Goal: Task Accomplishment & Management: Manage account settings

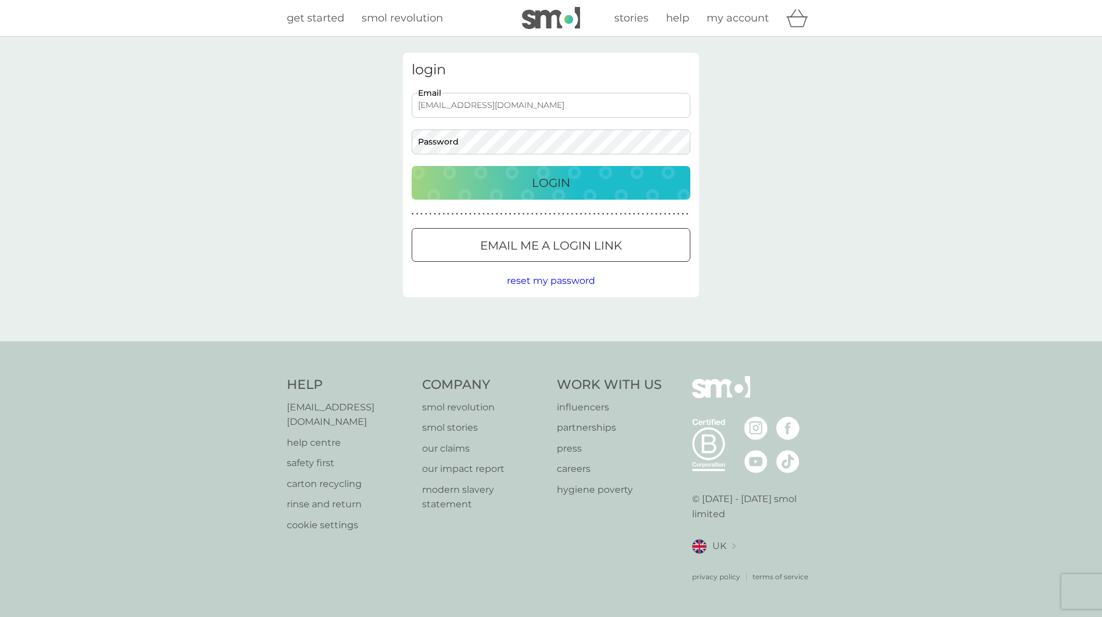
type input "[EMAIL_ADDRESS][DOMAIN_NAME]"
click at [551, 182] on button "Login" at bounding box center [551, 183] width 279 height 34
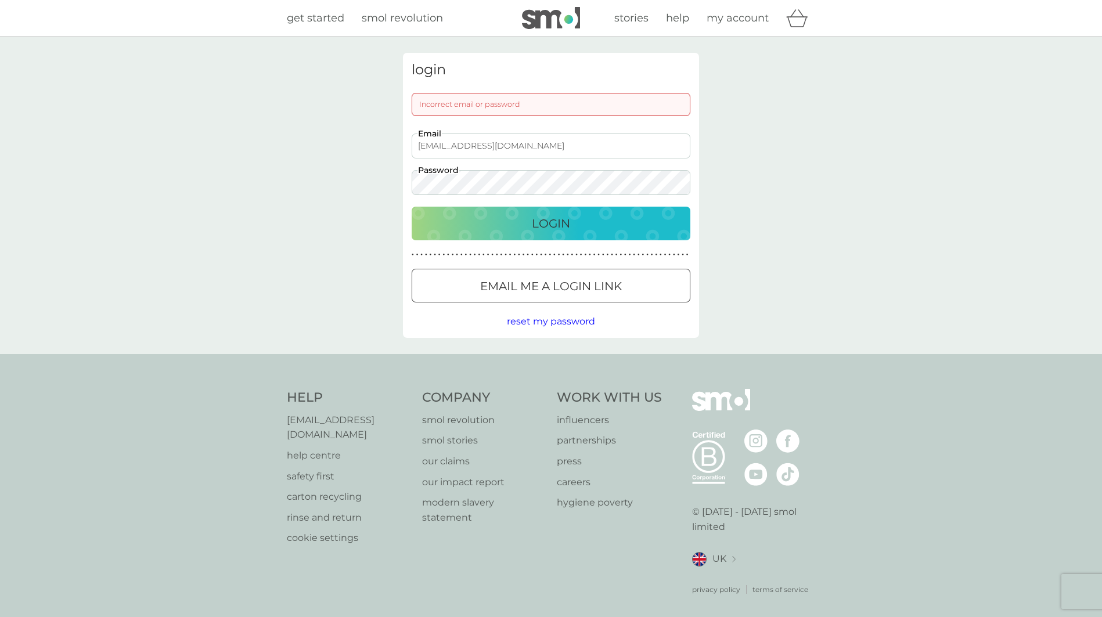
click at [551, 223] on button "Login" at bounding box center [551, 224] width 279 height 34
click at [398, 180] on div "login Incorrect email or password [EMAIL_ADDRESS][DOMAIN_NAME] Email Password L…" at bounding box center [550, 195] width 313 height 285
click at [551, 223] on button "Login" at bounding box center [551, 224] width 279 height 34
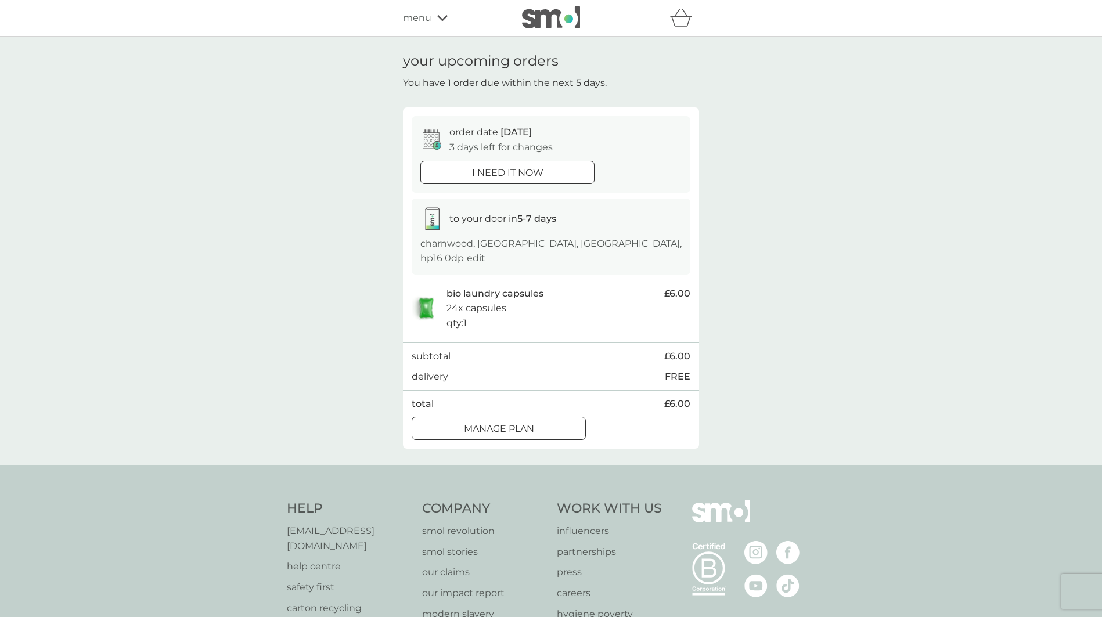
click at [494, 423] on div "order date [DATE] 3 days left for changes i need it now to your door in 5-7 day…" at bounding box center [551, 277] width 296 height 341
click at [494, 423] on div at bounding box center [499, 429] width 42 height 12
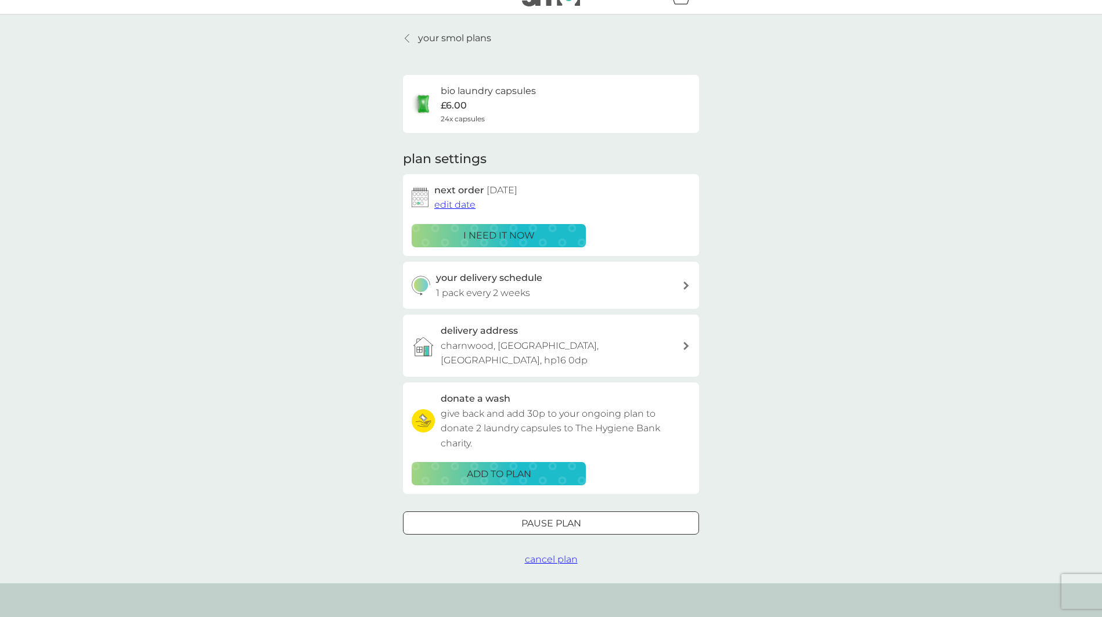
scroll to position [24, 0]
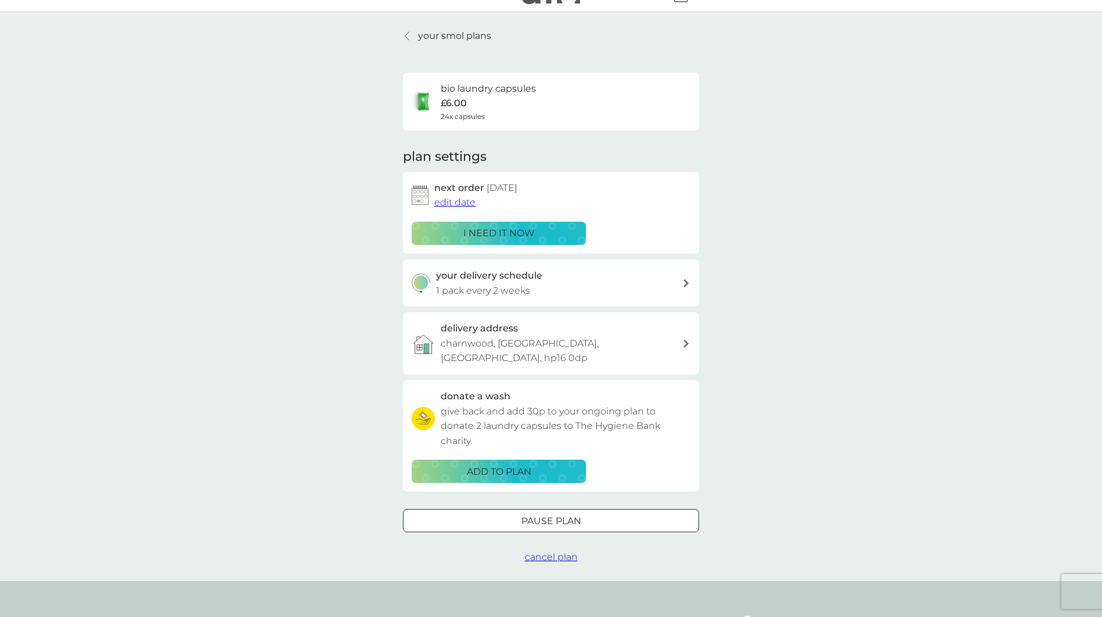
click at [405, 35] on div at bounding box center [407, 35] width 8 height 9
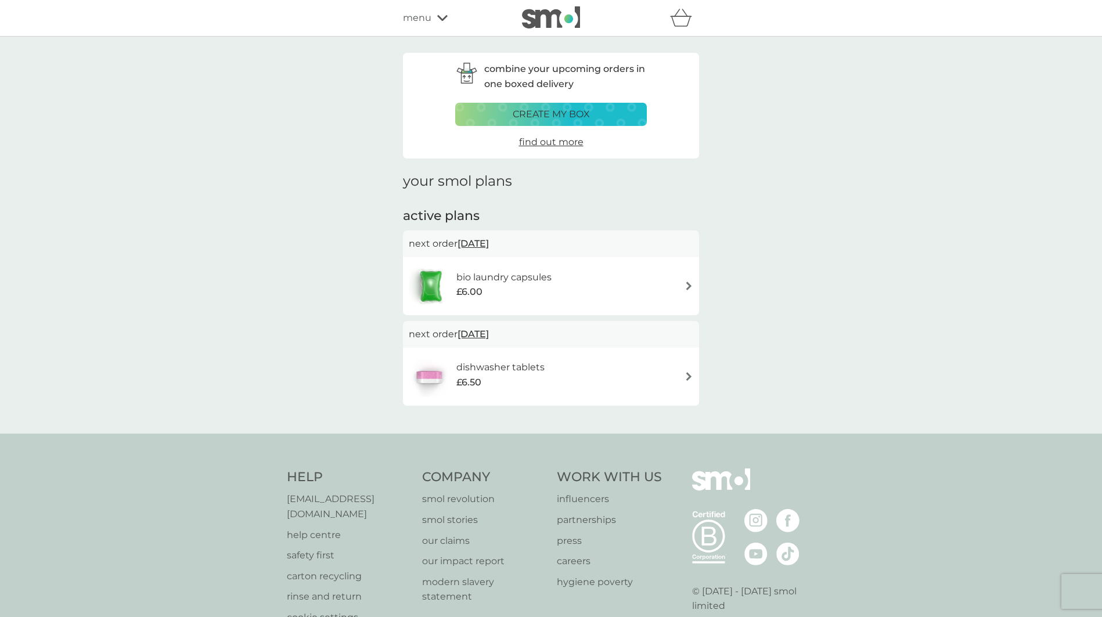
click at [683, 375] on div "dishwasher tablets £6.50" at bounding box center [551, 376] width 284 height 41
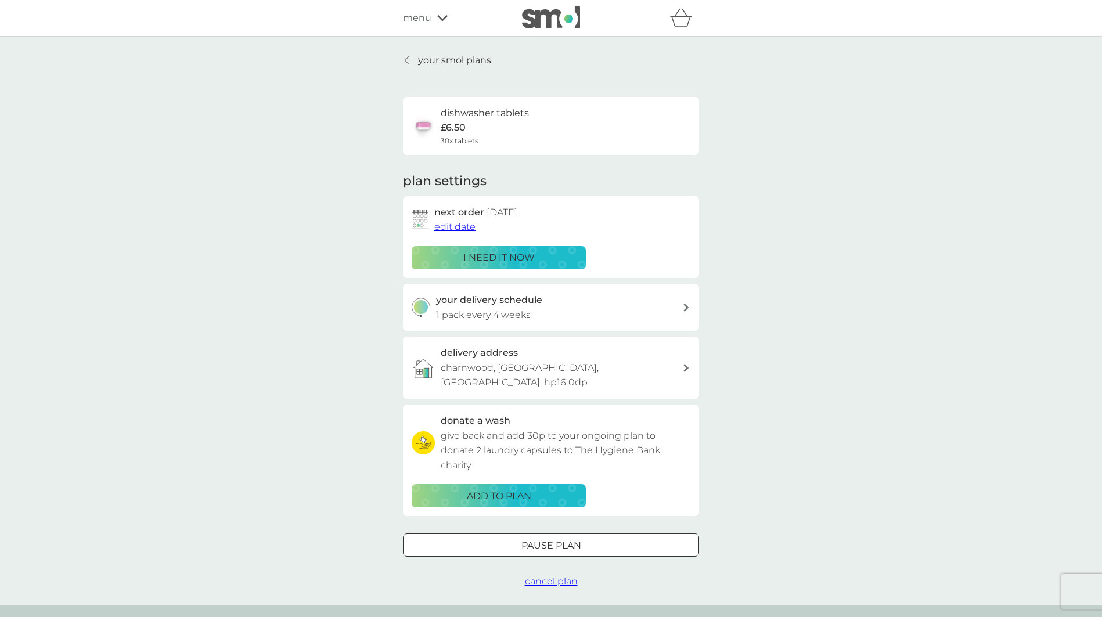
click at [683, 308] on icon at bounding box center [686, 308] width 6 height 8
select select "28"
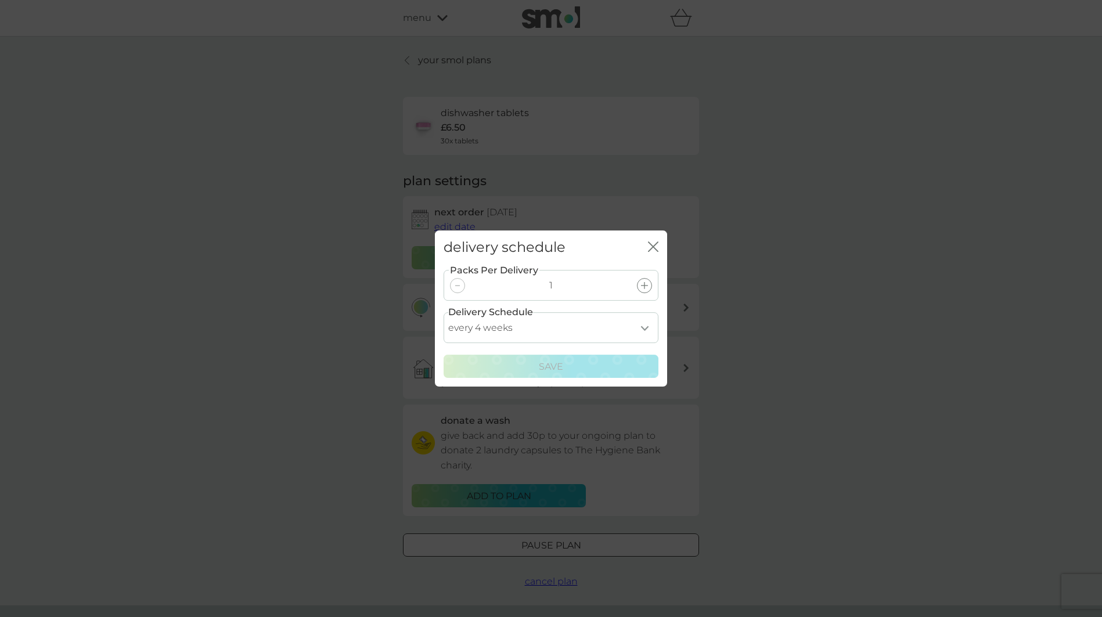
click at [654, 245] on icon "close" at bounding box center [655, 246] width 5 height 9
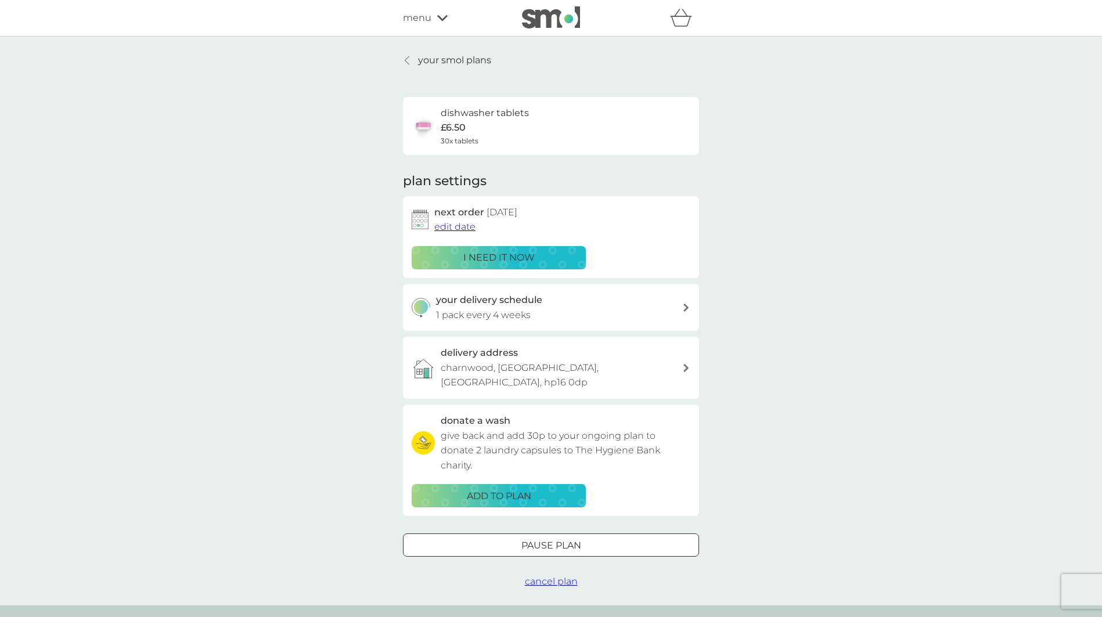
click at [512, 317] on p "1 pack every 4 weeks" at bounding box center [483, 315] width 95 height 15
select select "28"
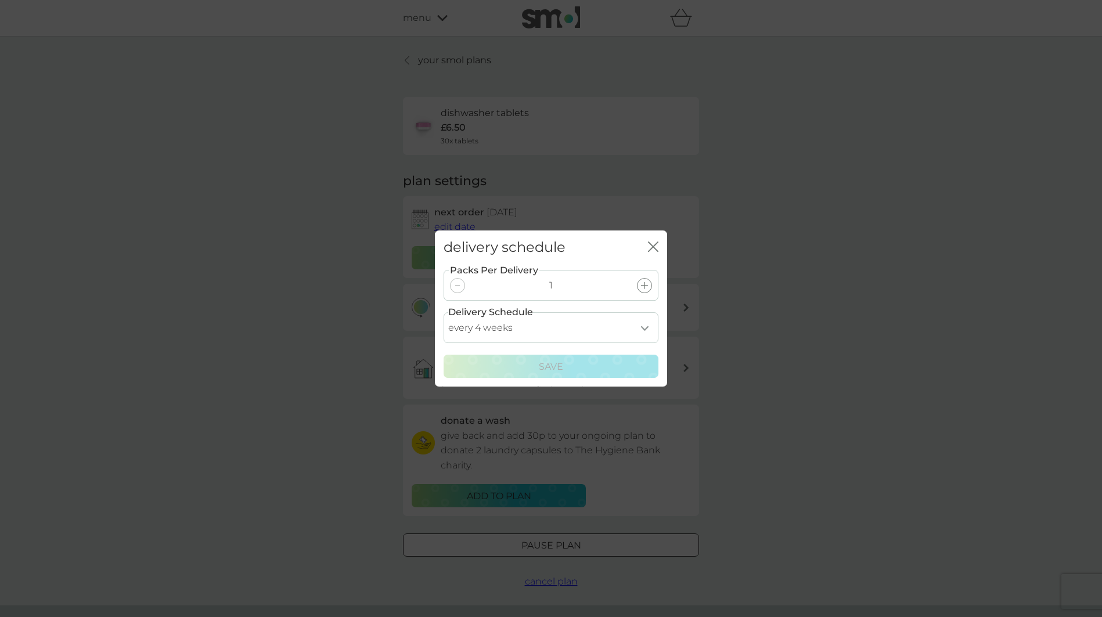
click at [653, 249] on icon "close" at bounding box center [653, 246] width 10 height 10
